Goal: Task Accomplishment & Management: Manage account settings

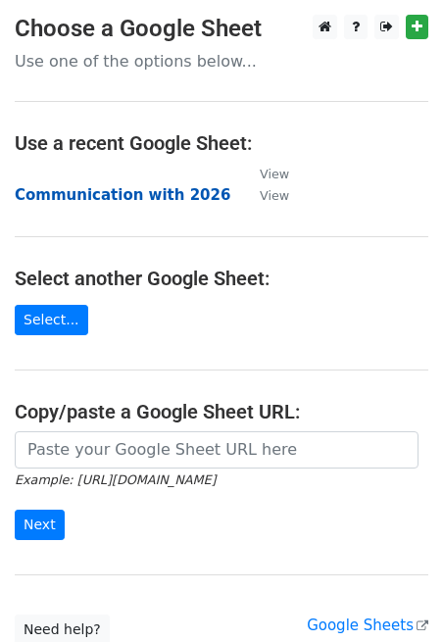
click at [104, 192] on strong "Communication with 2026" at bounding box center [123, 195] width 216 height 18
click at [189, 199] on strong "Communication with 2026" at bounding box center [123, 195] width 216 height 18
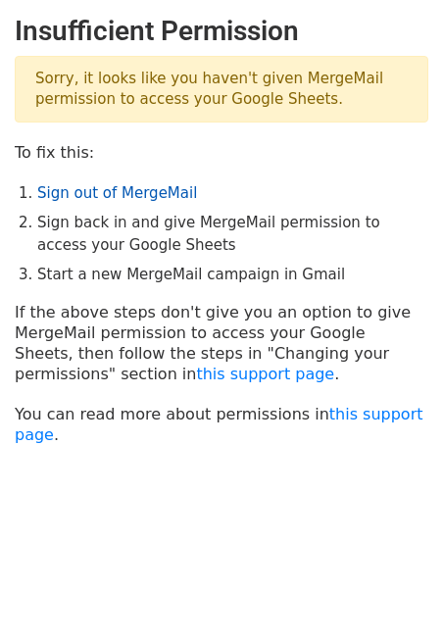
click at [110, 186] on link "Sign out of MergeMail" at bounding box center [117, 193] width 160 height 18
